Goal: Navigation & Orientation: Find specific page/section

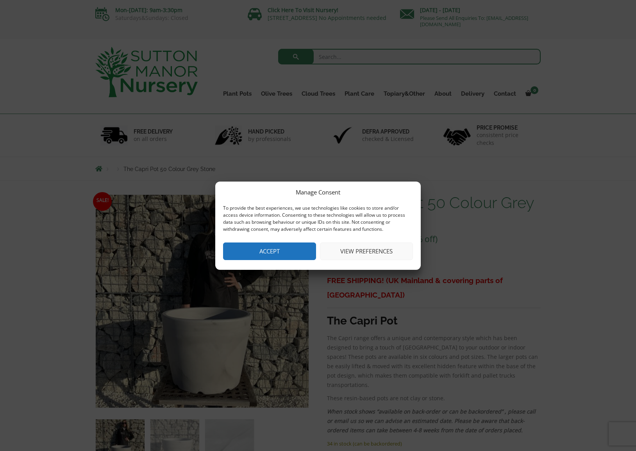
click at [269, 252] on button "Accept" at bounding box center [269, 251] width 93 height 18
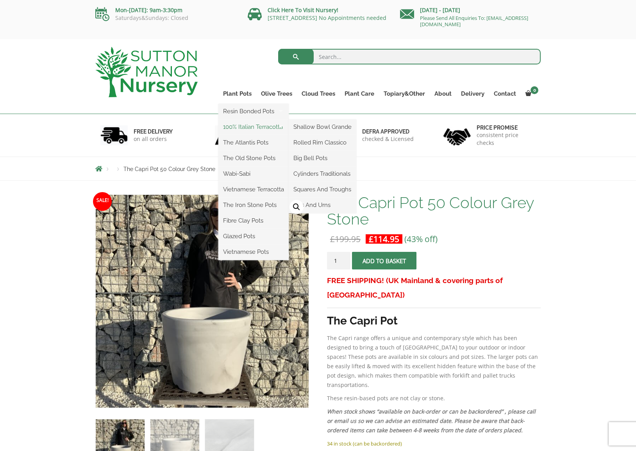
click at [249, 128] on link "100% Italian Terracotta" at bounding box center [253, 127] width 70 height 12
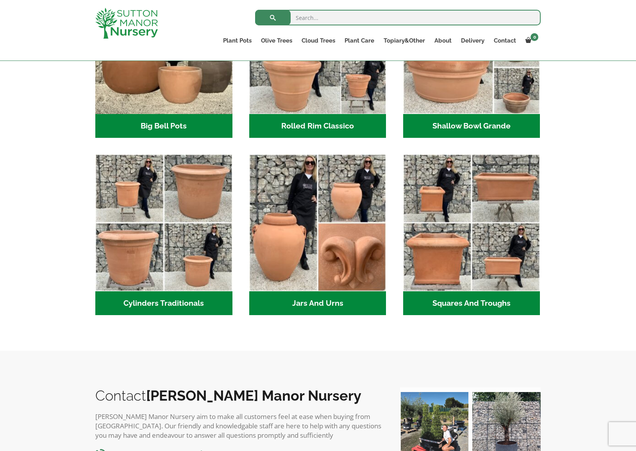
scroll to position [259, 0]
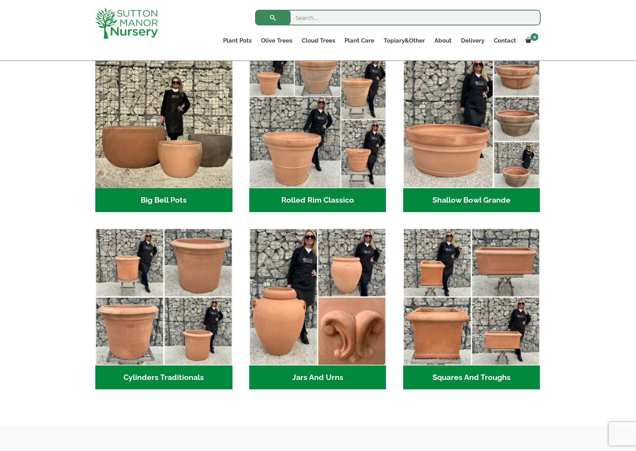
click at [216, 203] on h2 "Big Bell Pots (10)" at bounding box center [163, 200] width 137 height 24
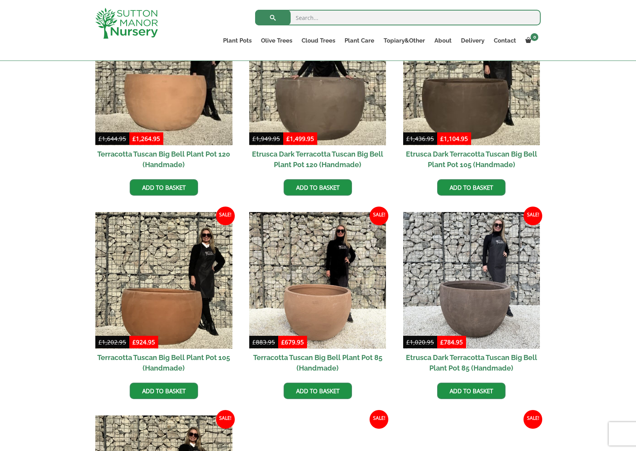
scroll to position [234, 0]
